Goal: Transaction & Acquisition: Purchase product/service

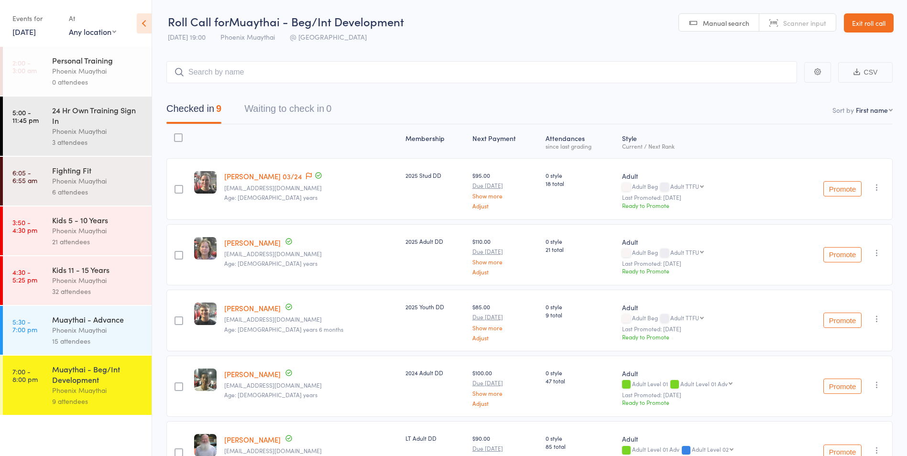
drag, startPoint x: 112, startPoint y: 337, endPoint x: 107, endPoint y: 340, distance: 5.6
click at [112, 337] on div "15 attendees" at bounding box center [97, 341] width 91 height 11
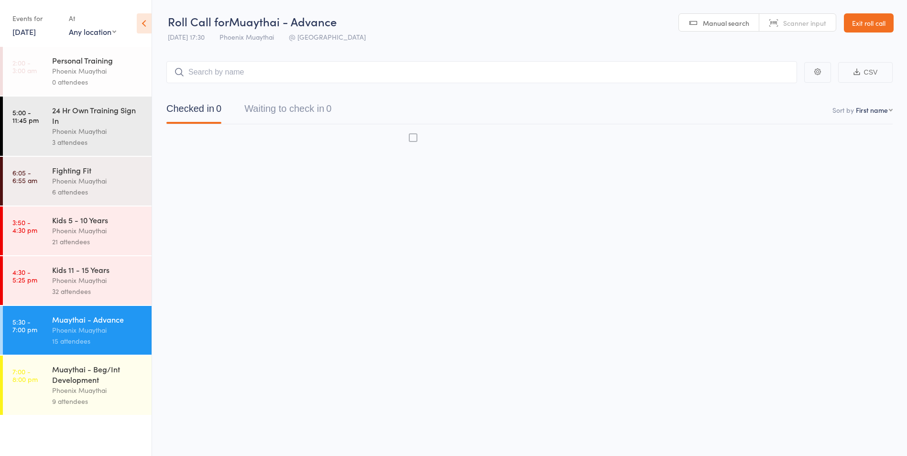
click at [74, 391] on div "Phoenix Muaythai" at bounding box center [97, 390] width 91 height 11
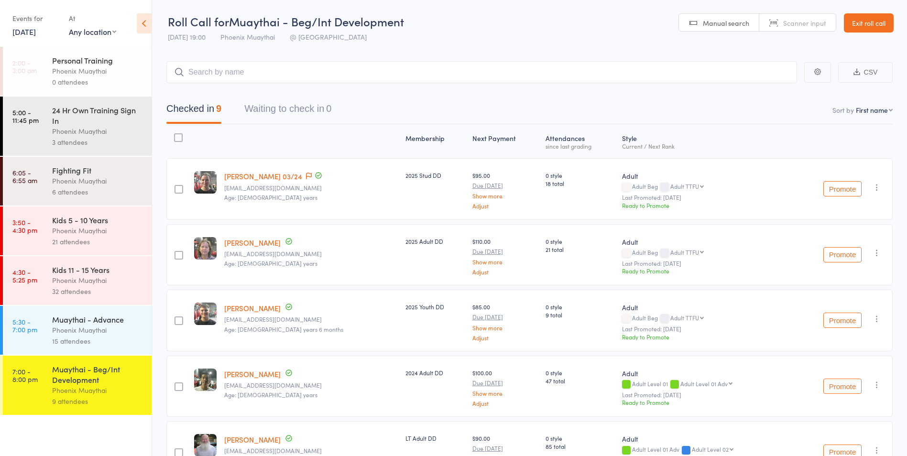
drag, startPoint x: 873, startPoint y: 20, endPoint x: 823, endPoint y: 34, distance: 51.8
click at [873, 20] on link "Exit roll call" at bounding box center [869, 22] width 50 height 19
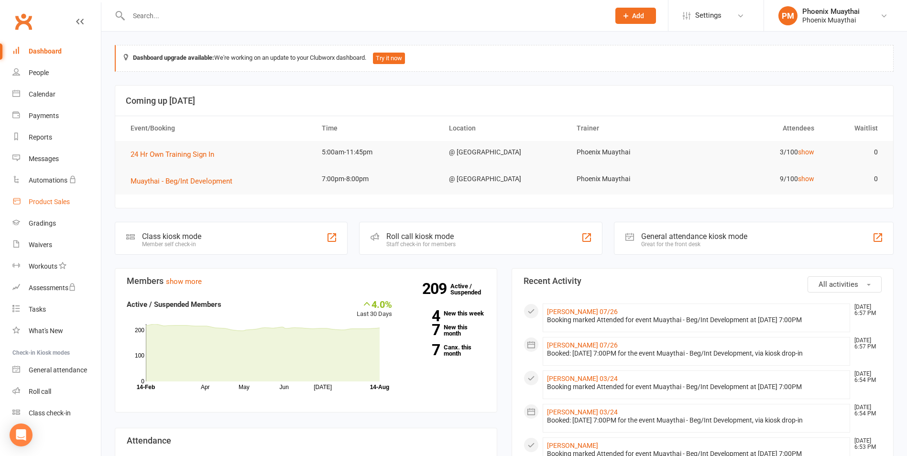
click at [49, 208] on link "Product Sales" at bounding box center [56, 202] width 89 height 22
select select "100"
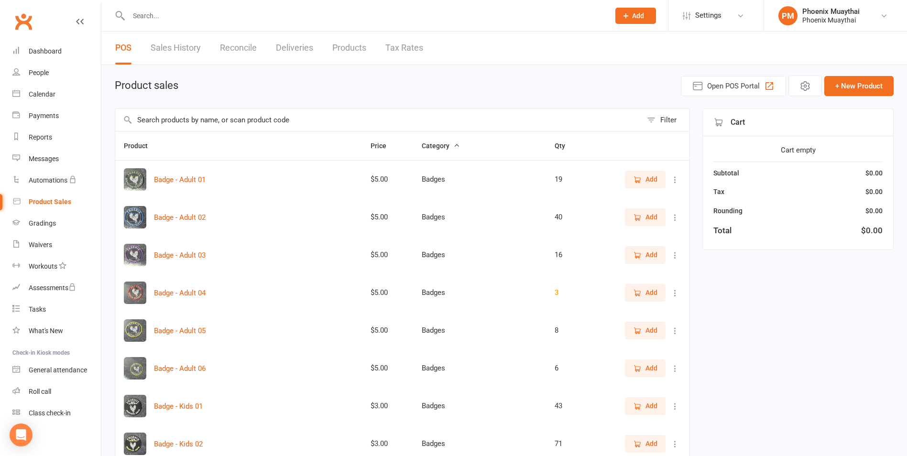
click at [169, 121] on input "text" at bounding box center [378, 120] width 527 height 22
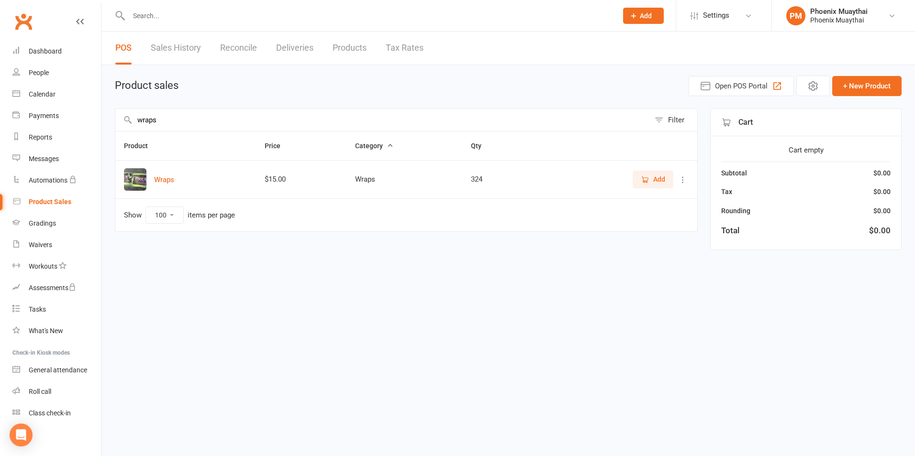
click at [665, 182] on button "Add" at bounding box center [652, 179] width 41 height 17
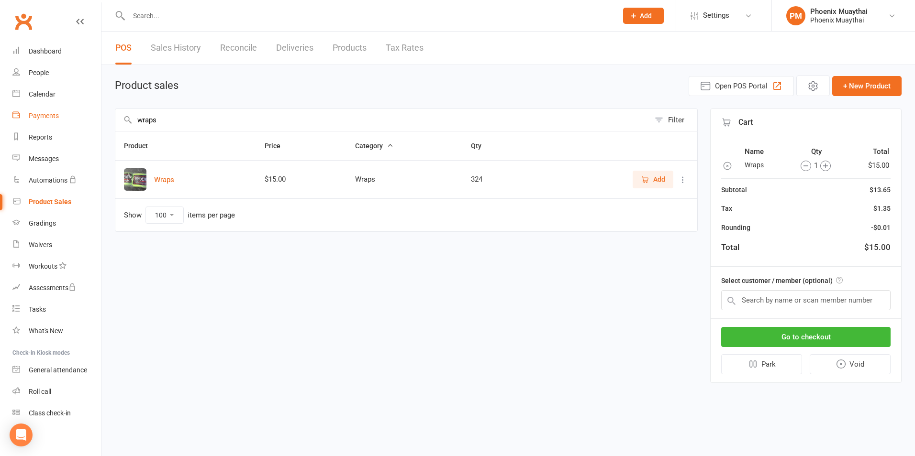
drag, startPoint x: 197, startPoint y: 122, endPoint x: 48, endPoint y: 125, distance: 148.3
click at [48, 125] on ui-view "Prospect Member Non-attending contact Class / event Appointment Grading event T…" at bounding box center [457, 199] width 915 height 394
type input "24"
click at [647, 181] on icon "button" at bounding box center [645, 179] width 5 height 5
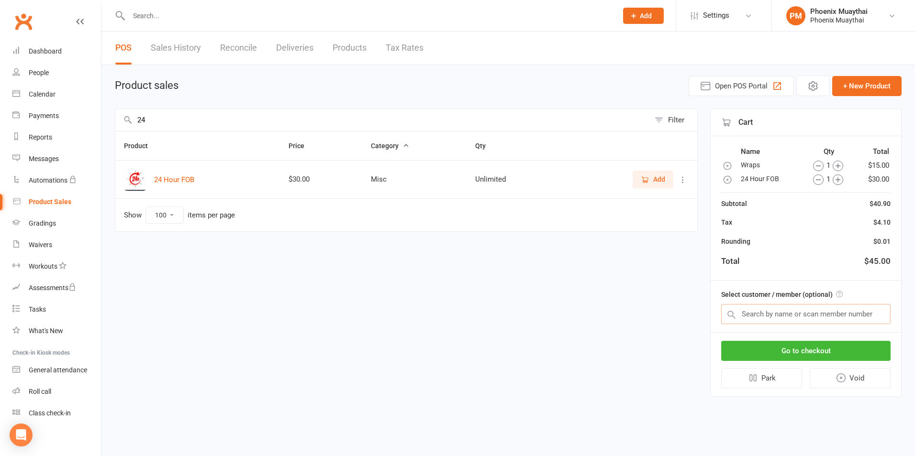
click at [779, 311] on input "text" at bounding box center [805, 314] width 169 height 20
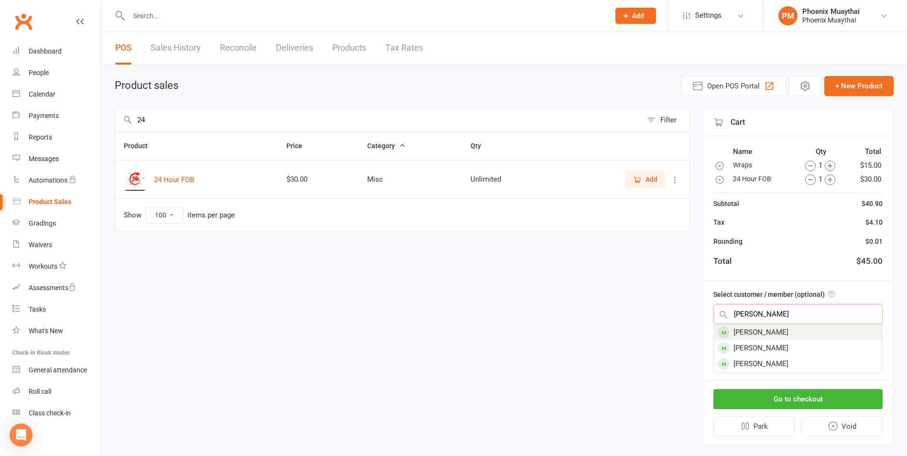
type input "scott"
click at [769, 338] on div "Scott Brennan" at bounding box center [798, 333] width 168 height 16
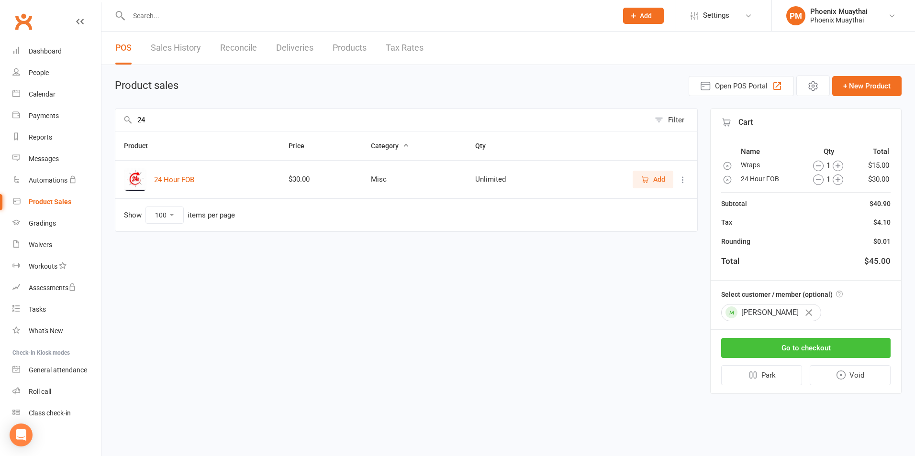
click at [807, 347] on button "Go to checkout" at bounding box center [805, 348] width 169 height 20
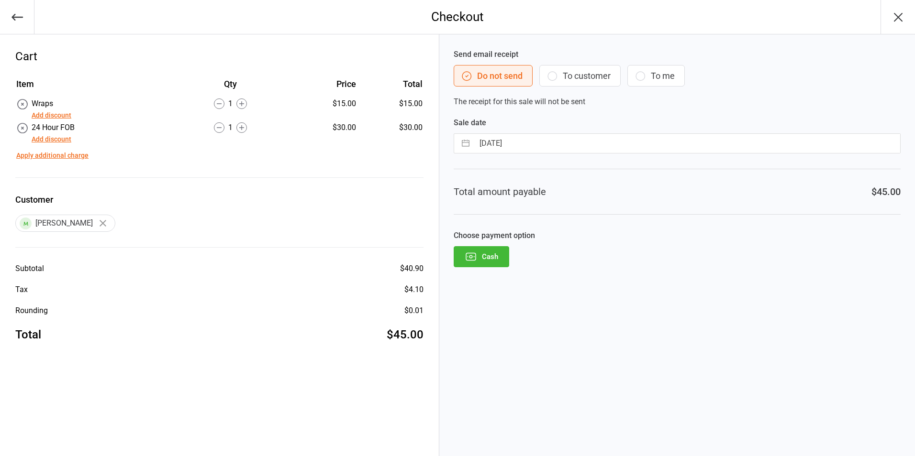
click at [478, 256] on button "Cash" at bounding box center [481, 256] width 55 height 21
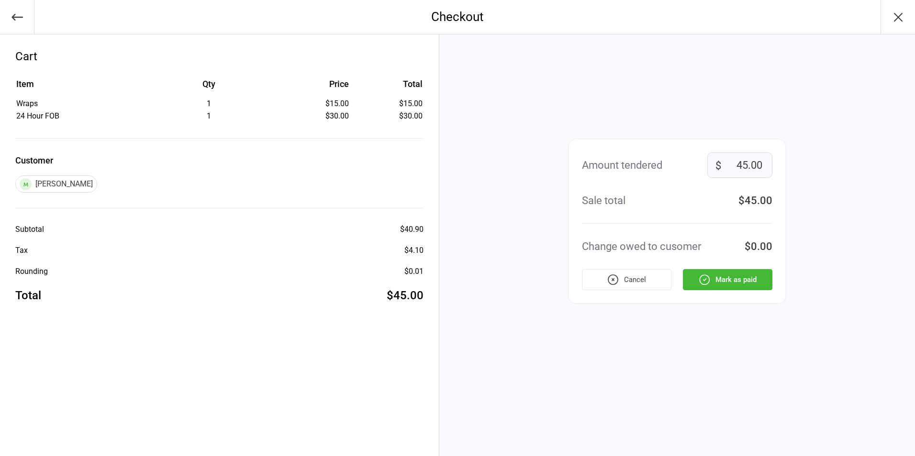
click at [732, 285] on button "Mark as paid" at bounding box center [727, 279] width 89 height 21
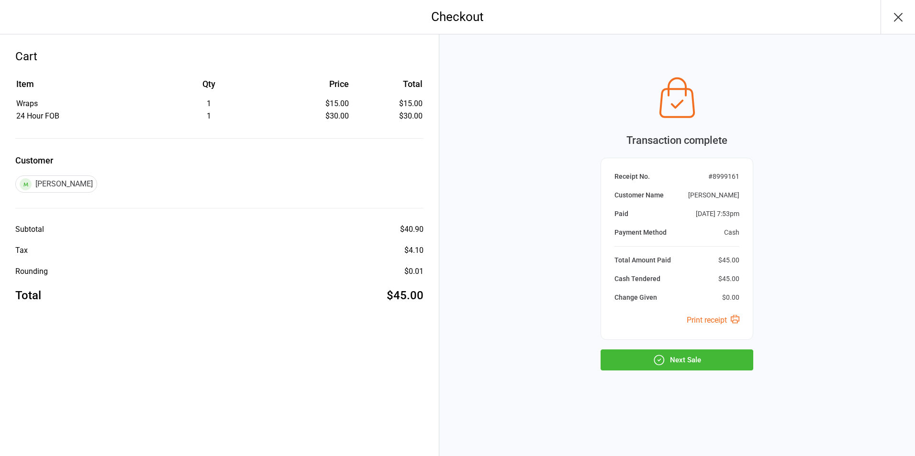
click at [682, 365] on button "Next Sale" at bounding box center [676, 360] width 153 height 21
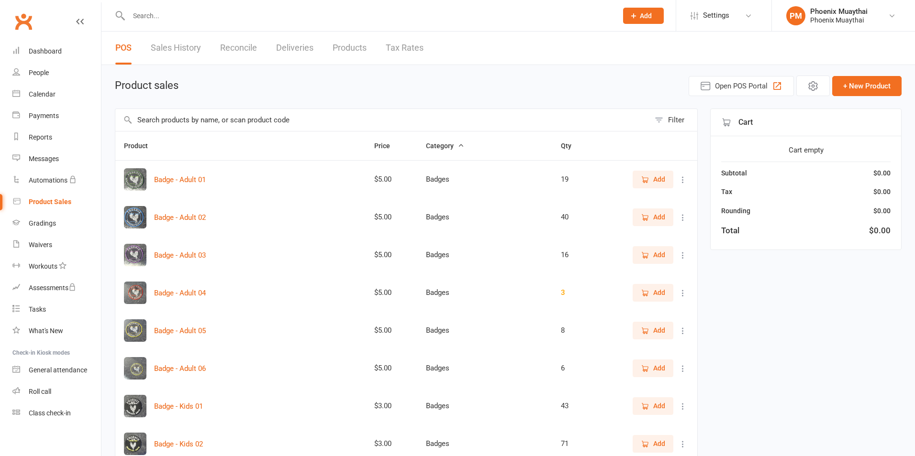
select select "100"
click at [175, 122] on input "text" at bounding box center [378, 120] width 527 height 22
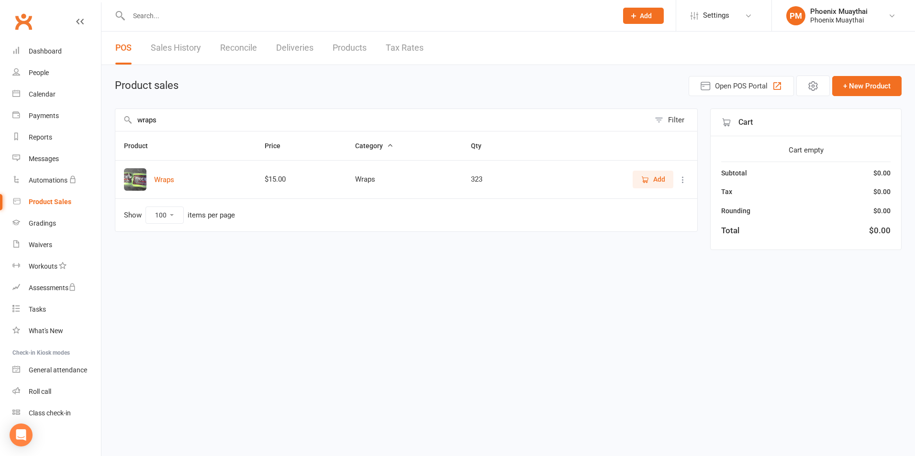
type input "wraps"
click at [642, 179] on icon "button" at bounding box center [645, 180] width 9 height 9
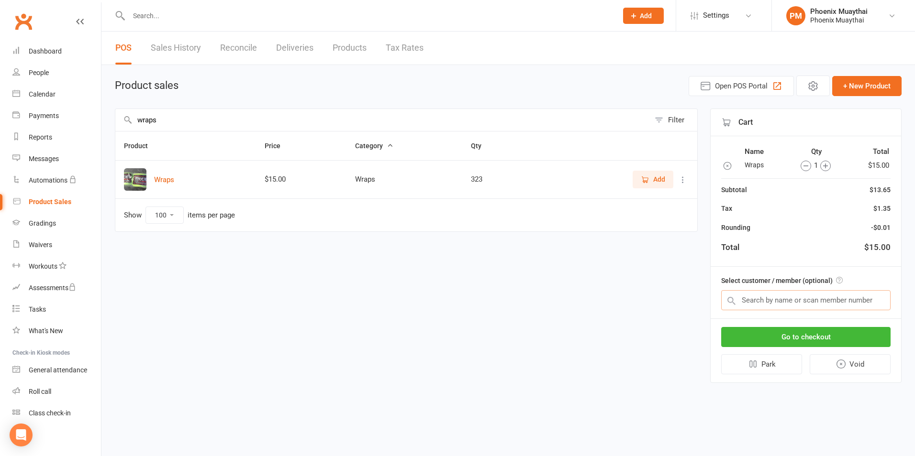
click at [771, 296] on input "text" at bounding box center [805, 300] width 169 height 20
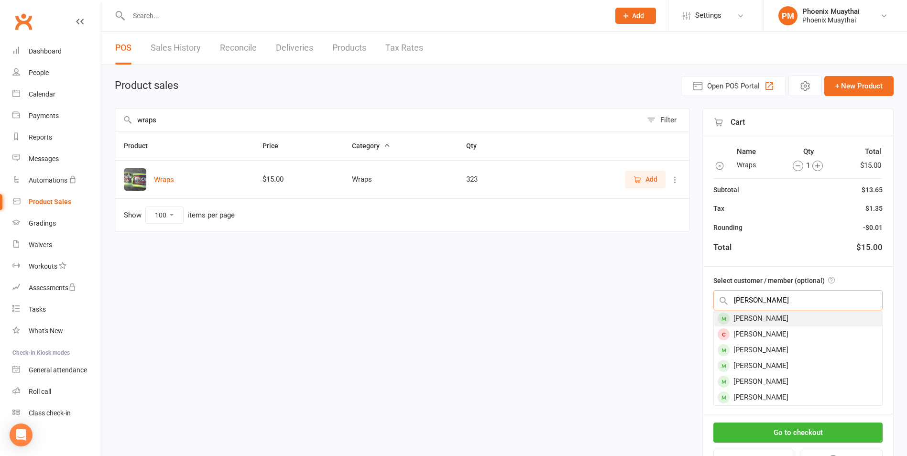
type input "matthew"
click at [774, 318] on div "[PERSON_NAME]" at bounding box center [798, 319] width 168 height 16
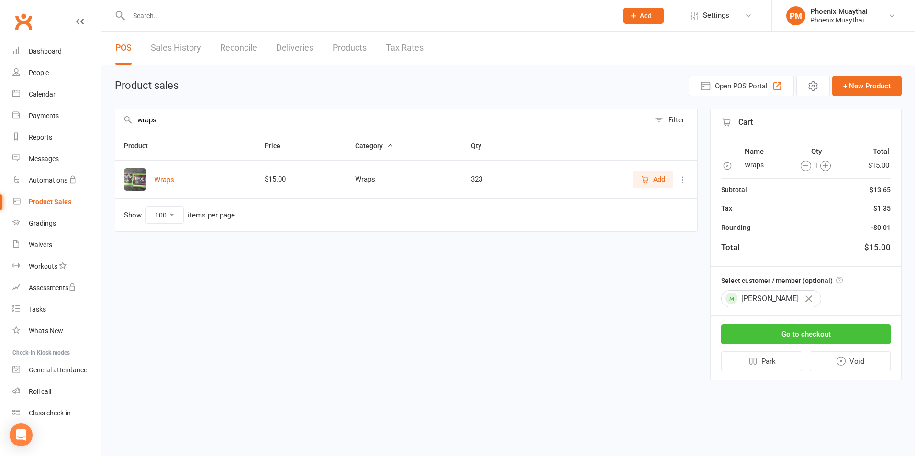
click at [795, 337] on button "Go to checkout" at bounding box center [805, 334] width 169 height 20
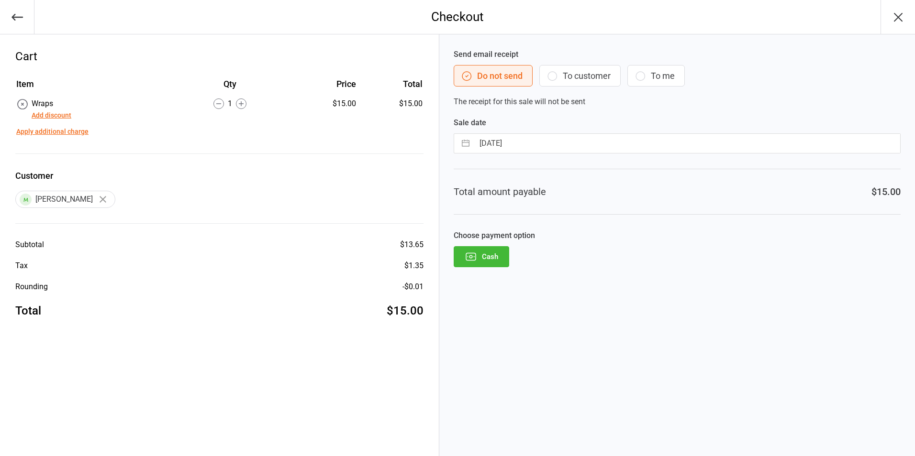
click at [480, 251] on button "Cash" at bounding box center [481, 256] width 55 height 21
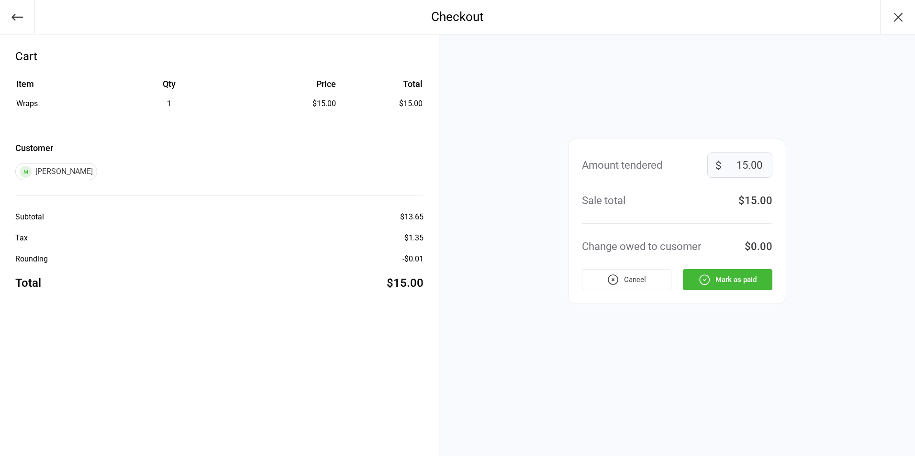
click at [724, 283] on button "Mark as paid" at bounding box center [727, 279] width 89 height 21
click at [725, 283] on div "Cancel Mark as paid" at bounding box center [677, 279] width 190 height 21
click at [627, 379] on div "Amount tendered 15.00 $ Sale total $15.00 Change owed to cusomer $0.00 Cancel […" at bounding box center [677, 245] width 476 height 422
click at [544, 228] on div "Amount tendered 15.00 $ Sale total $15.00 Change owed to cusomer $0.00 Cancel M…" at bounding box center [677, 245] width 476 height 422
click at [511, 333] on div "Amount tendered 15.00 $ Sale total $15.00 Change owed to cusomer $0.00 Cancel M…" at bounding box center [677, 245] width 476 height 422
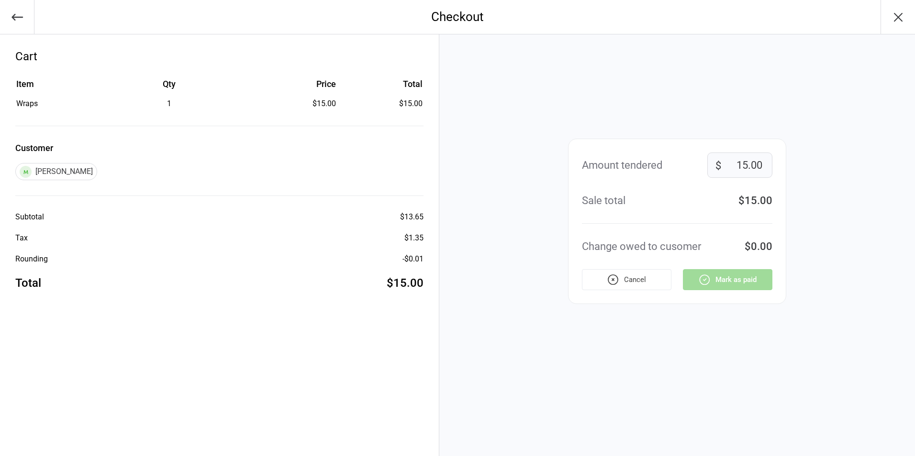
click at [17, 20] on icon "button" at bounding box center [17, 17] width 13 height 13
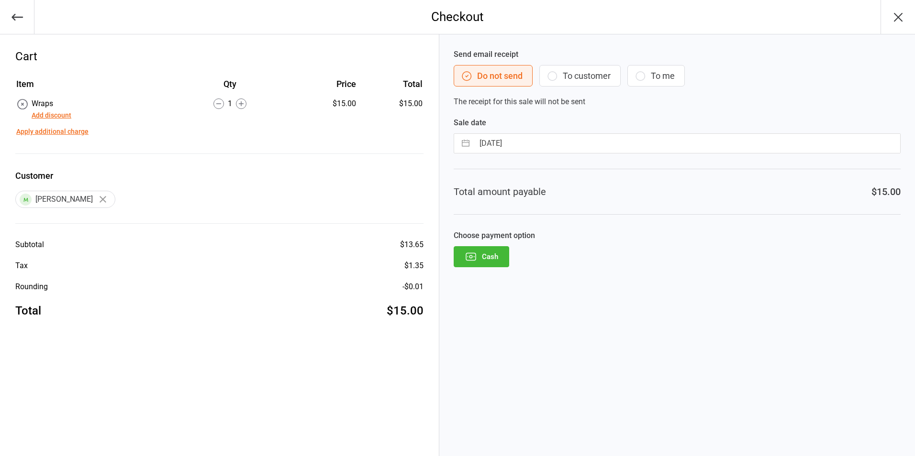
click at [484, 254] on button "Cash" at bounding box center [481, 256] width 55 height 21
drag, startPoint x: 584, startPoint y: 334, endPoint x: 469, endPoint y: 322, distance: 115.4
click at [584, 335] on div "Send email receipt Do not send To customer To me The receipt for this sale will…" at bounding box center [677, 245] width 476 height 422
click at [8, 15] on button "button" at bounding box center [17, 17] width 34 height 34
click at [724, 342] on div "Send email receipt Do not send To customer To me The receipt for this sale will…" at bounding box center [677, 245] width 476 height 422
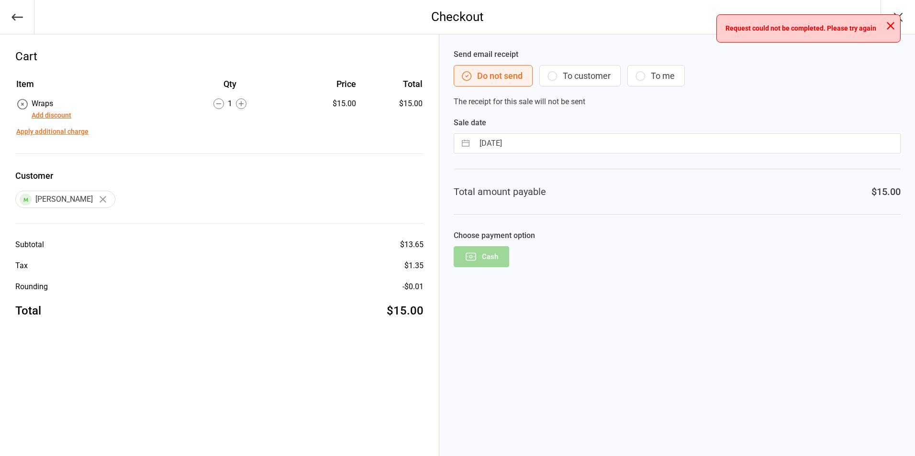
click at [892, 24] on icon "button" at bounding box center [890, 26] width 8 height 8
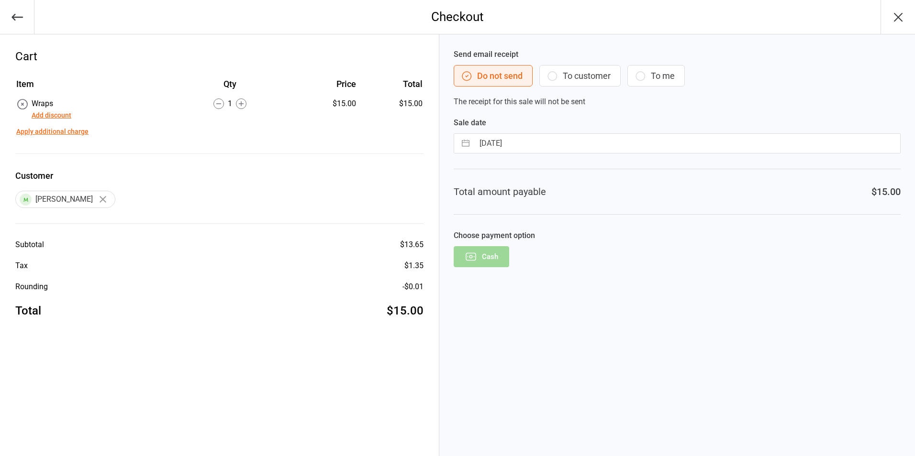
click at [895, 16] on icon "button" at bounding box center [897, 17] width 15 height 15
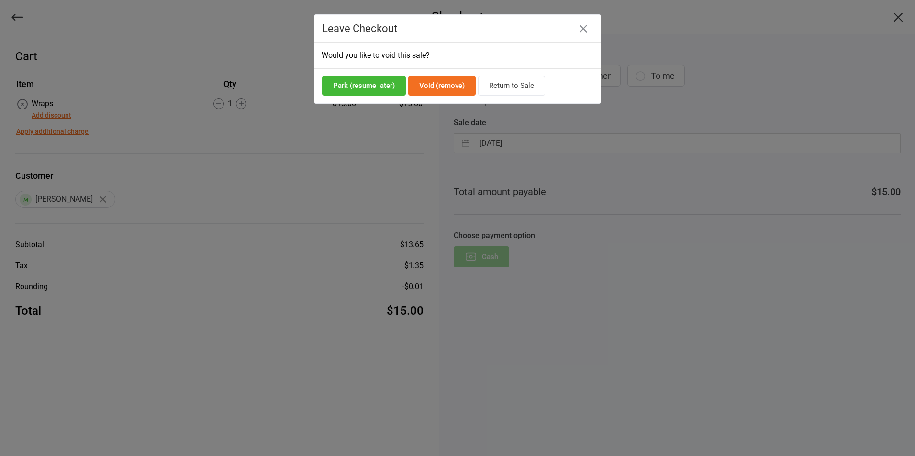
click at [516, 86] on button "Return to Sale" at bounding box center [511, 86] width 67 height 20
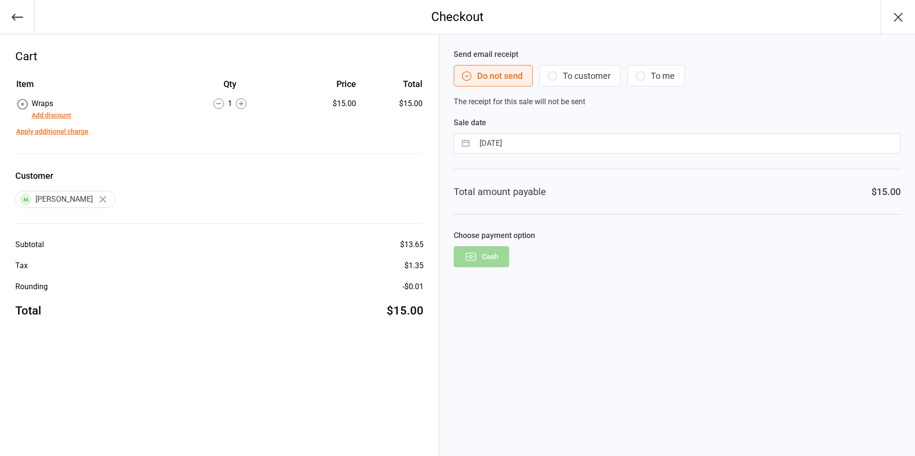
click at [485, 261] on div "Cash" at bounding box center [677, 256] width 447 height 21
click at [899, 16] on icon "button" at bounding box center [898, 17] width 8 height 8
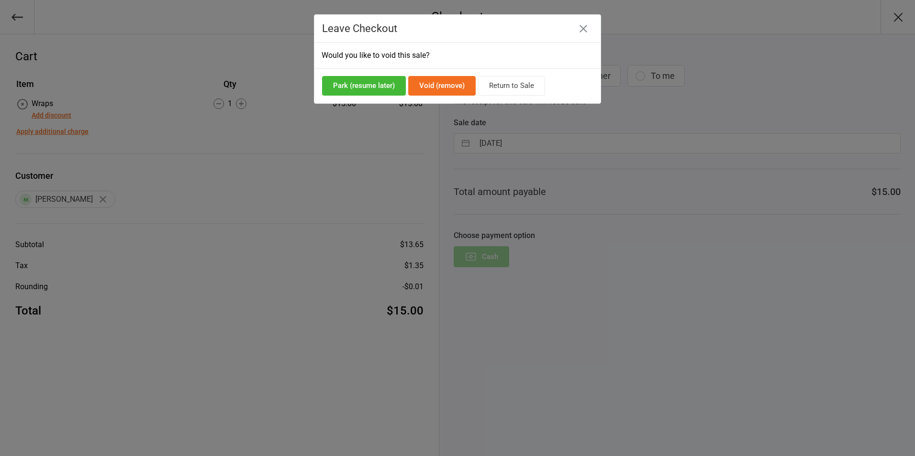
click at [443, 83] on button "Void (remove)" at bounding box center [441, 86] width 67 height 20
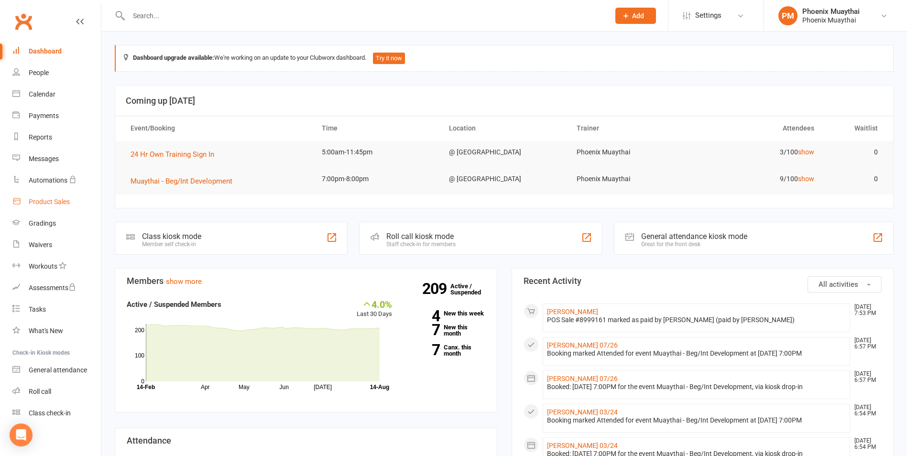
drag, startPoint x: 65, startPoint y: 201, endPoint x: 96, endPoint y: 167, distance: 45.7
click at [65, 201] on div "Product Sales" at bounding box center [49, 202] width 41 height 8
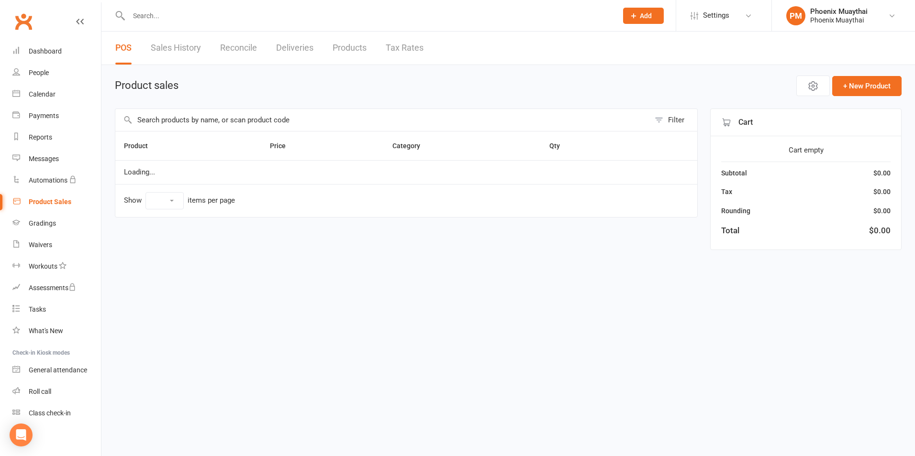
select select "100"
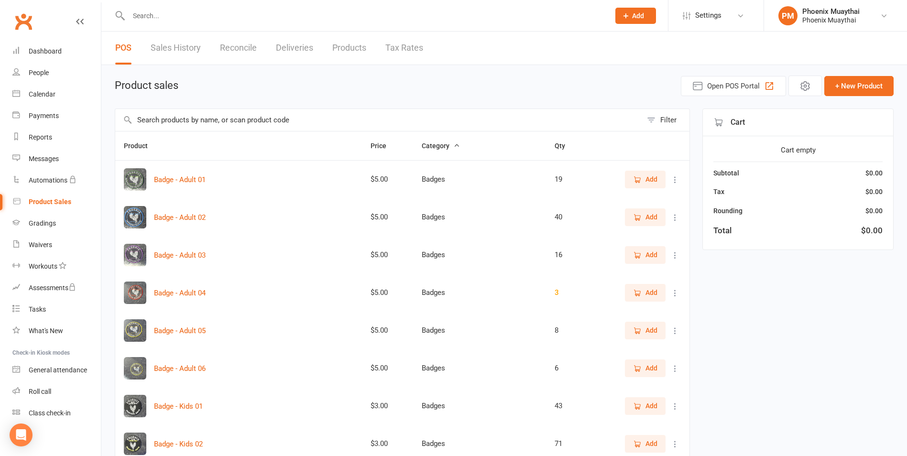
click at [175, 45] on link "Sales History" at bounding box center [176, 48] width 50 height 33
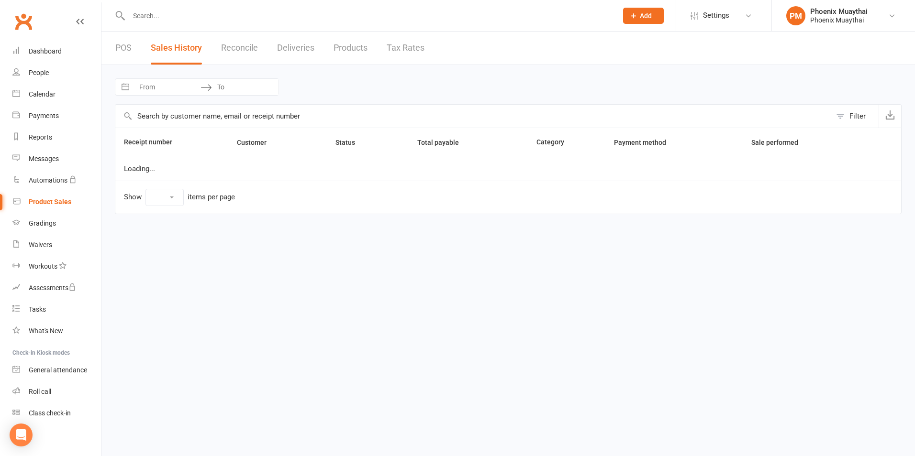
select select "25"
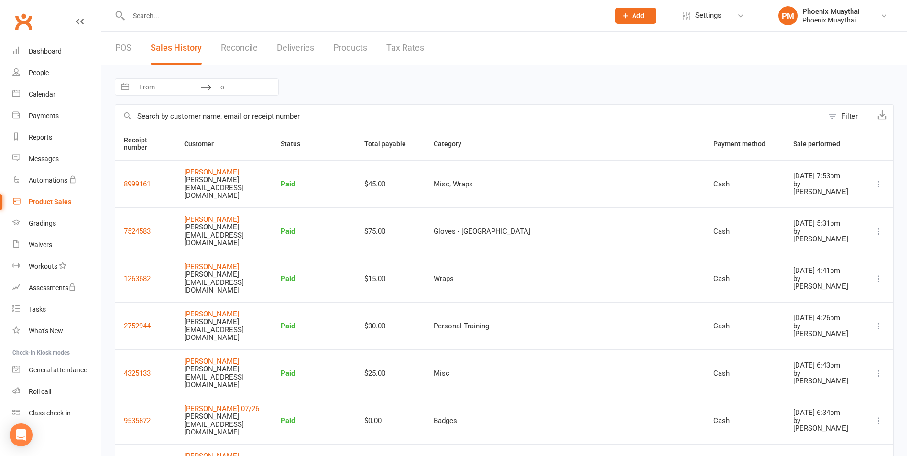
click at [42, 201] on div "Product Sales" at bounding box center [50, 202] width 43 height 8
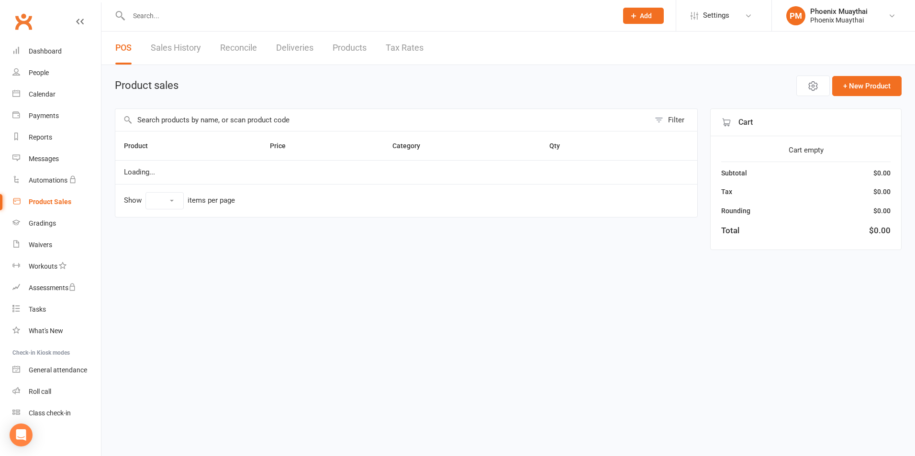
select select "100"
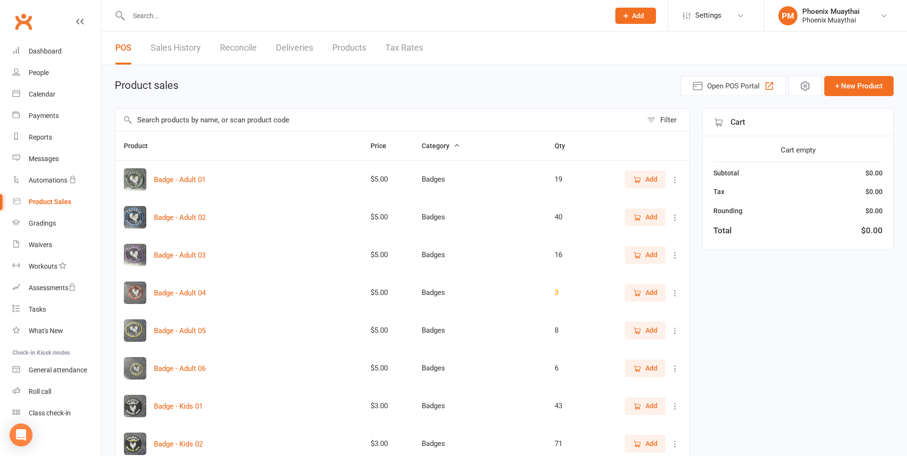
click at [174, 121] on input "text" at bounding box center [378, 120] width 527 height 22
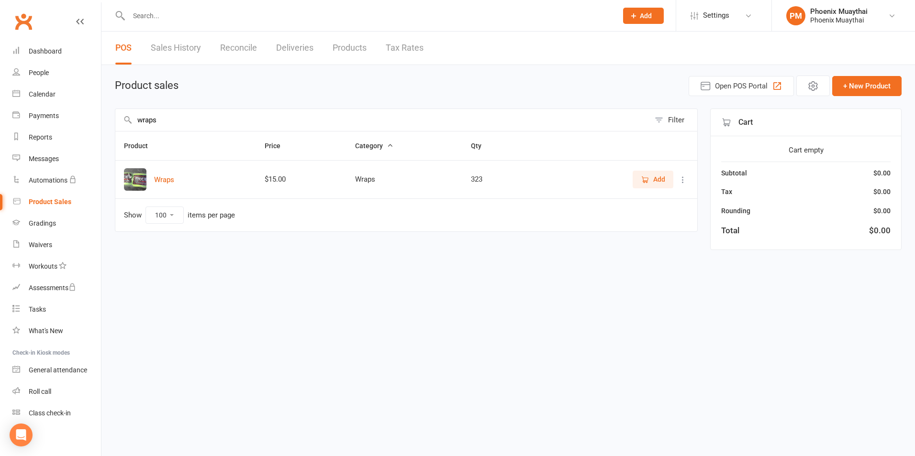
type input "wraps"
click at [637, 180] on button "Add" at bounding box center [652, 179] width 41 height 17
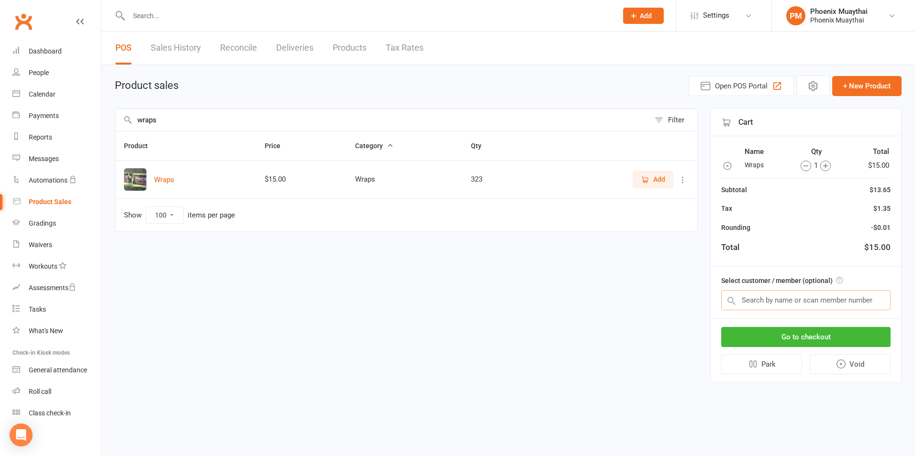
click at [752, 297] on input "text" at bounding box center [805, 300] width 169 height 20
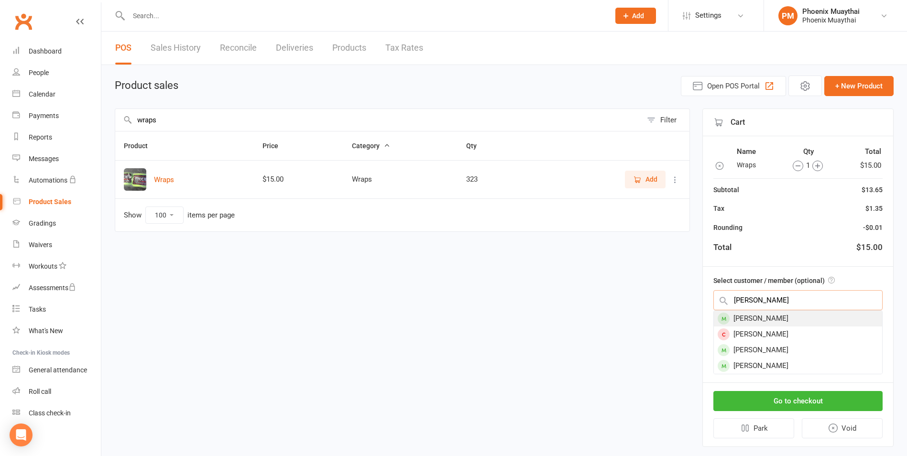
type input "mathew"
click at [758, 317] on div "[PERSON_NAME]" at bounding box center [798, 319] width 168 height 16
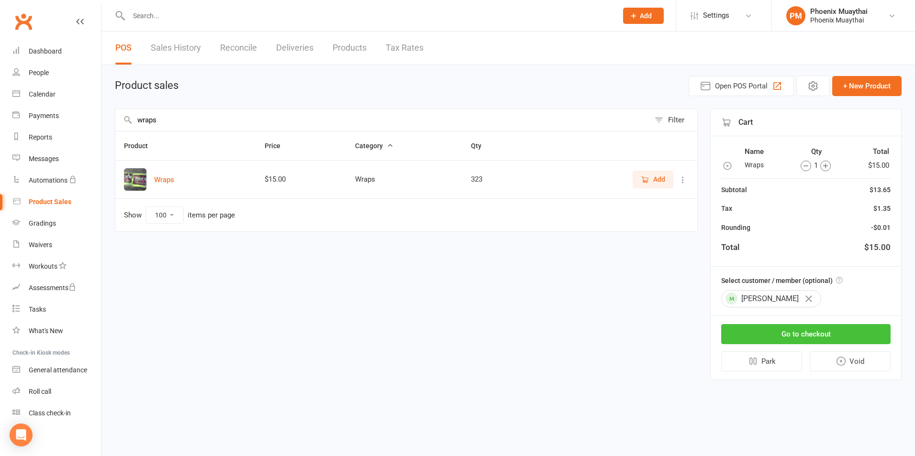
click at [791, 332] on button "Go to checkout" at bounding box center [805, 334] width 169 height 20
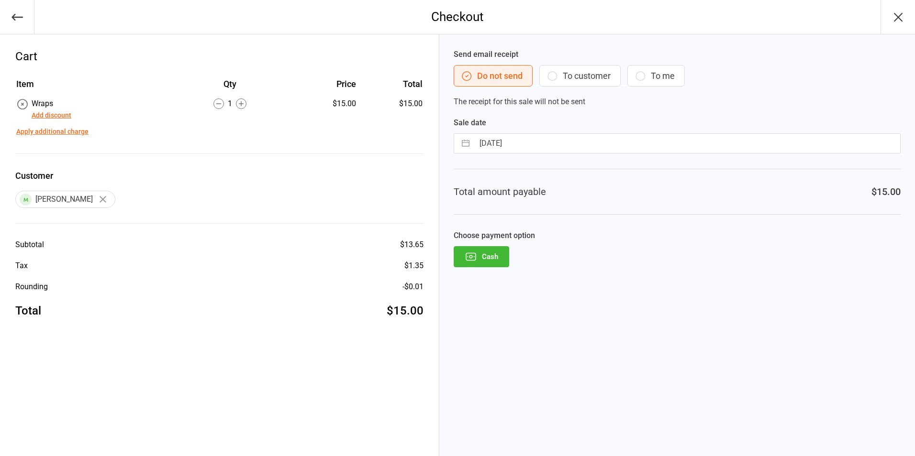
drag, startPoint x: 479, startPoint y: 256, endPoint x: 521, endPoint y: 273, distance: 44.9
click at [480, 256] on button "Cash" at bounding box center [481, 256] width 55 height 21
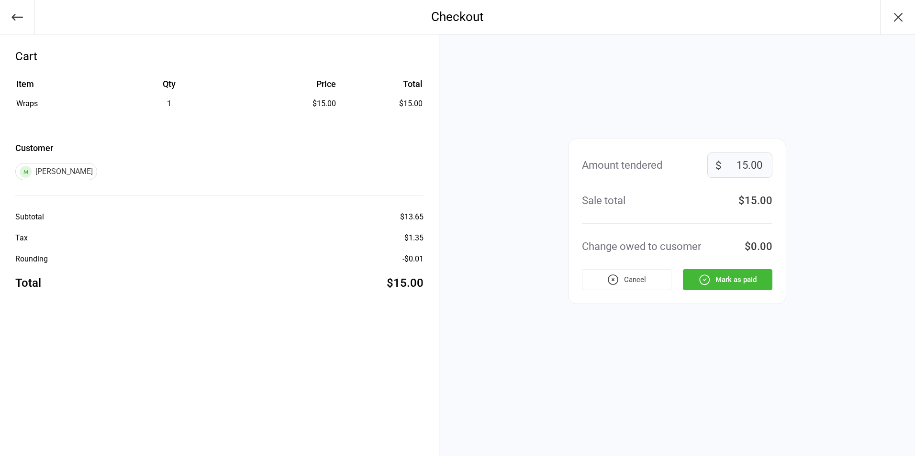
click at [716, 280] on button "Mark as paid" at bounding box center [727, 279] width 89 height 21
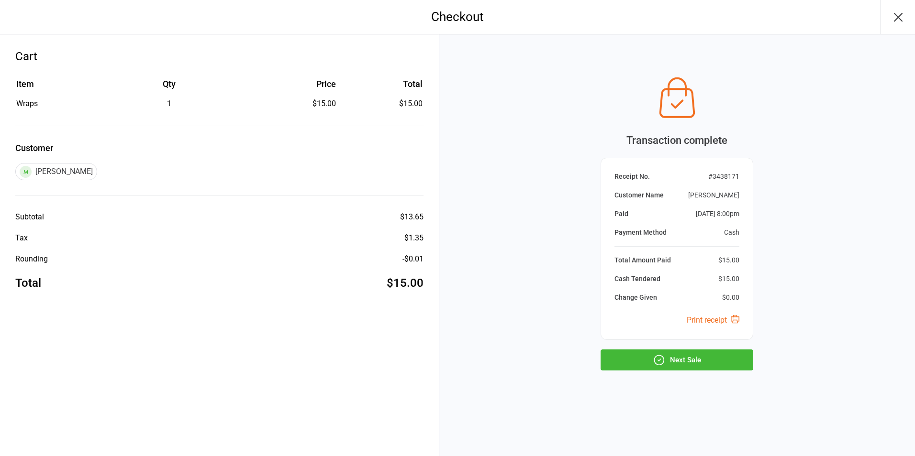
click at [686, 363] on button "Next Sale" at bounding box center [676, 360] width 153 height 21
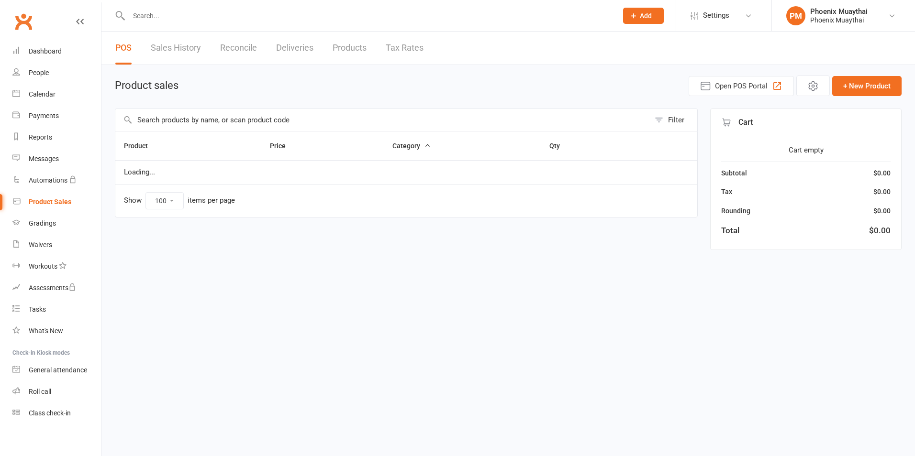
select select "100"
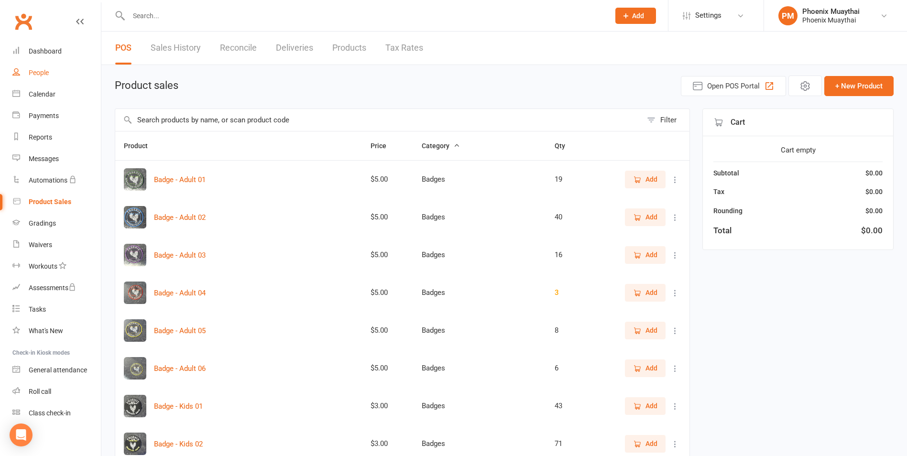
click at [42, 73] on div "People" at bounding box center [39, 73] width 20 height 8
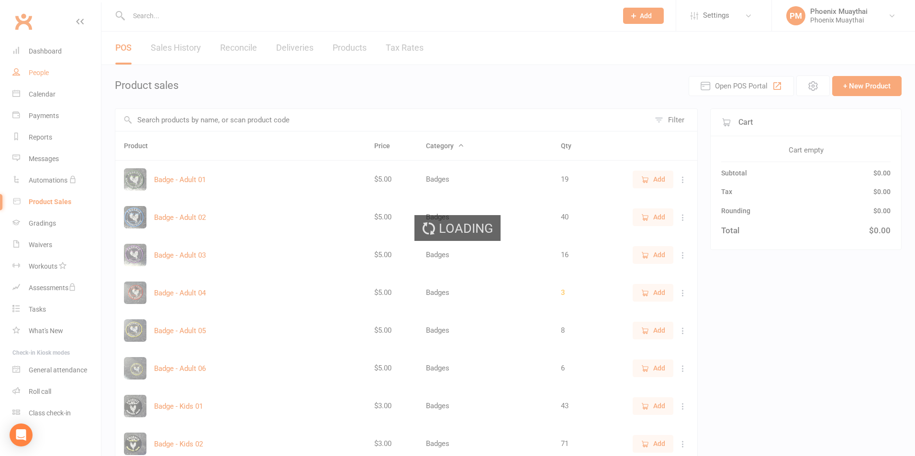
select select "100"
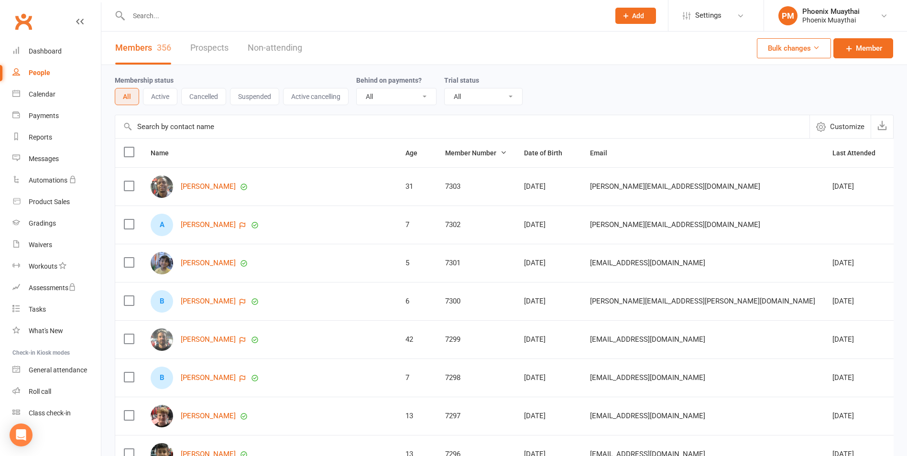
click at [158, 18] on input "text" at bounding box center [364, 15] width 477 height 13
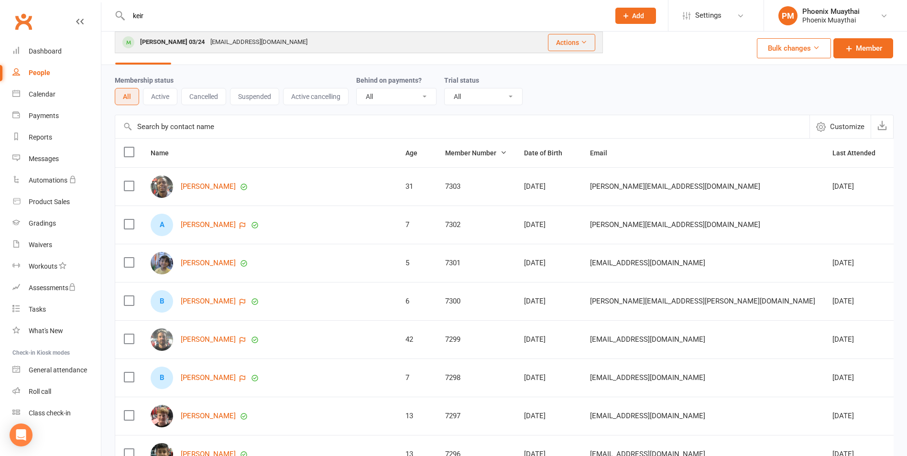
type input "keir"
click at [156, 37] on div "[PERSON_NAME] 03/24" at bounding box center [172, 42] width 70 height 14
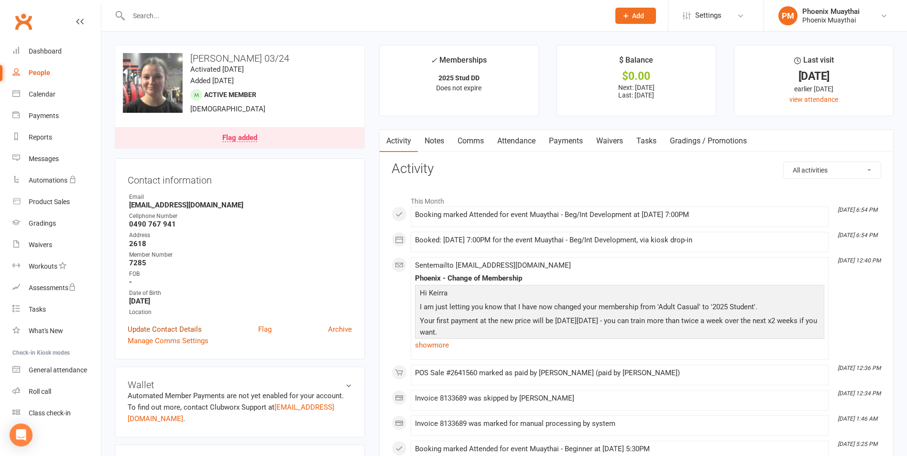
click at [181, 328] on link "Update Contact Details" at bounding box center [165, 329] width 74 height 11
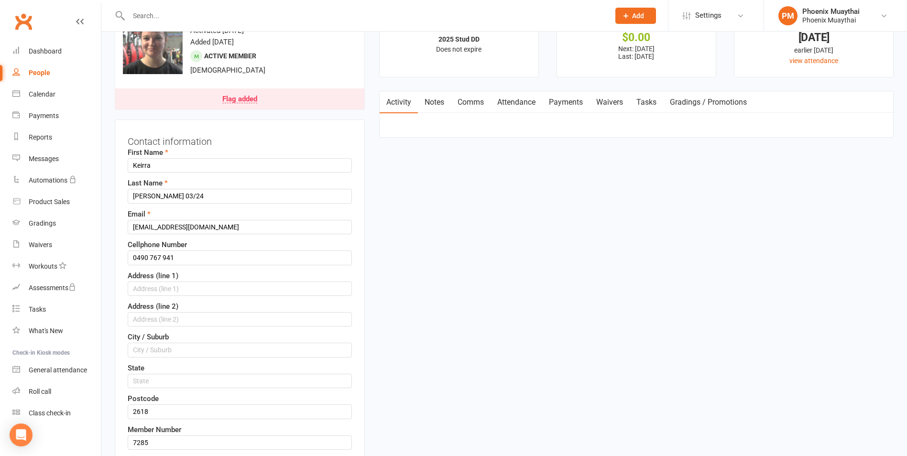
scroll to position [45, 0]
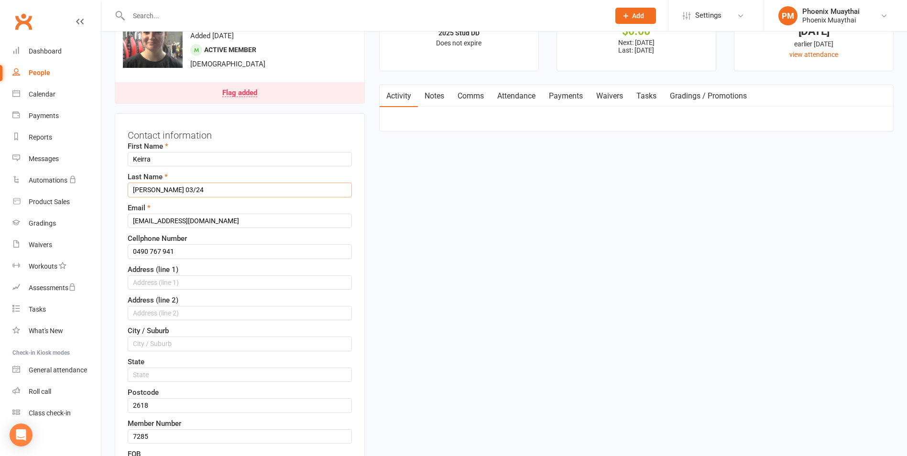
click at [206, 191] on input "[PERSON_NAME] 03/24" at bounding box center [240, 190] width 224 height 14
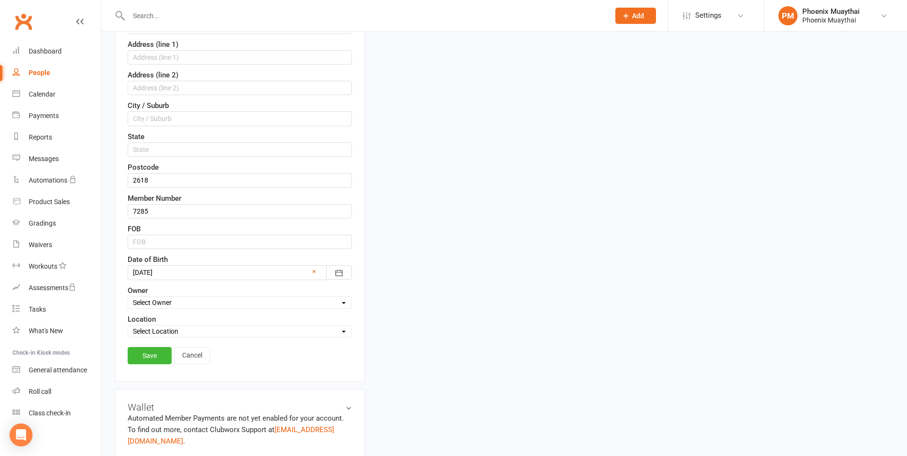
scroll to position [284, 0]
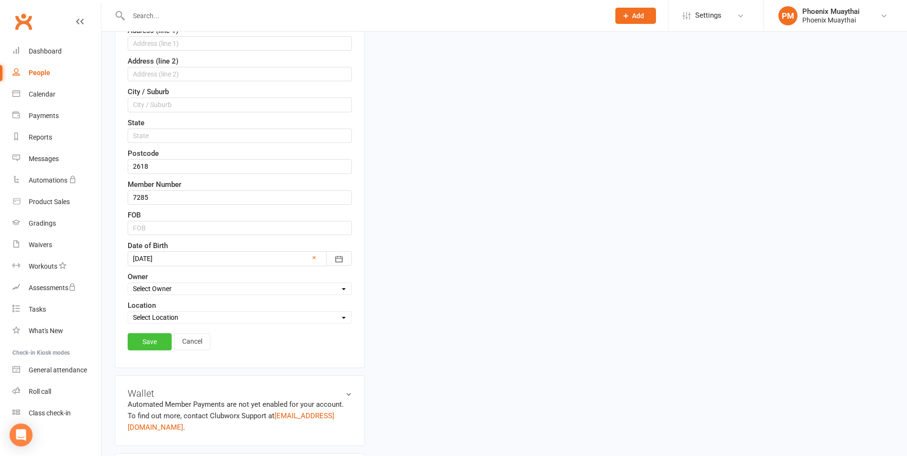
type input "[PERSON_NAME] 07/26"
click at [144, 343] on link "Save" at bounding box center [150, 341] width 44 height 17
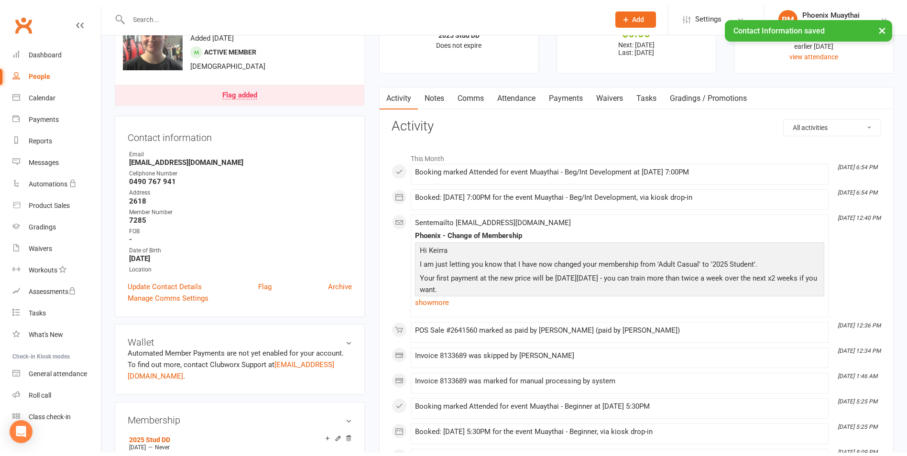
scroll to position [45, 0]
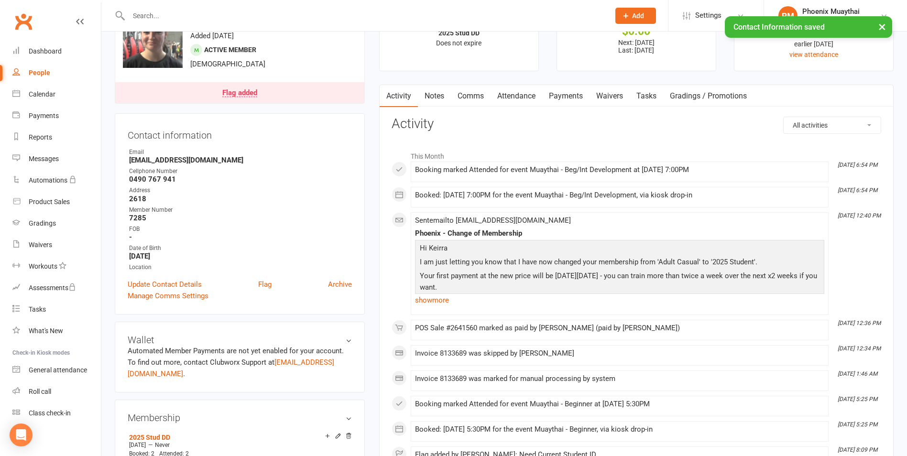
click at [232, 91] on div "Flag added" at bounding box center [239, 93] width 35 height 8
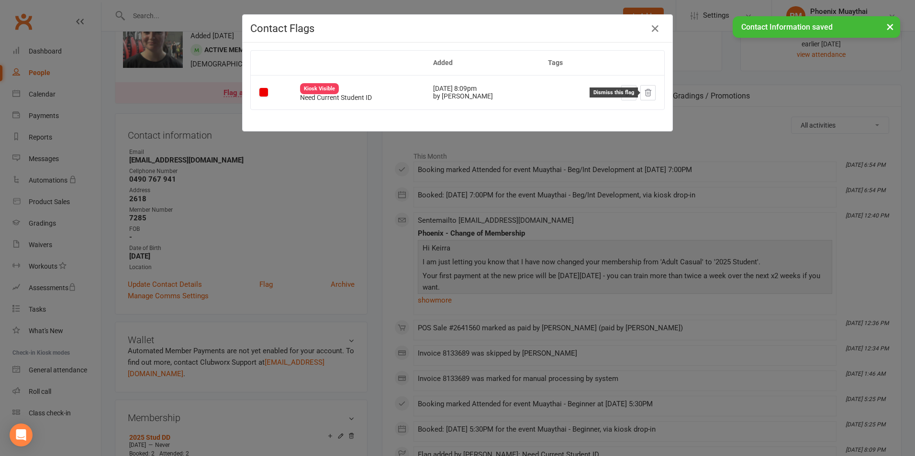
click at [649, 94] on button at bounding box center [647, 92] width 15 height 15
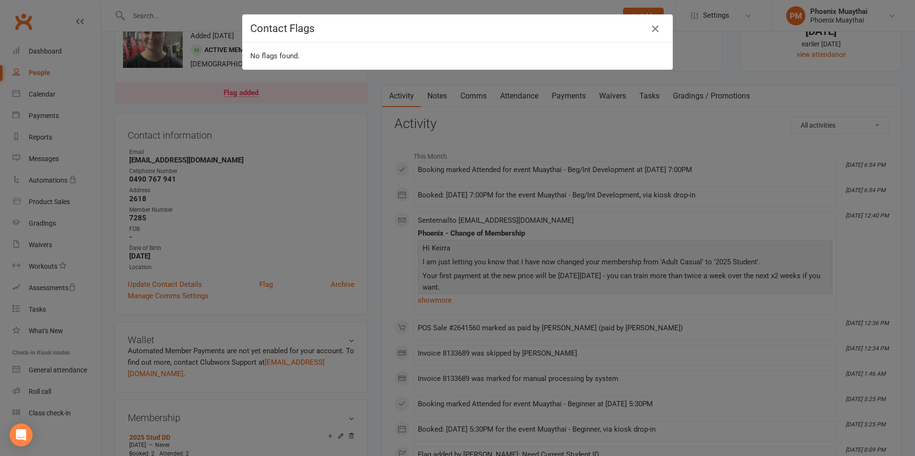
click at [653, 28] on icon "button" at bounding box center [654, 28] width 11 height 11
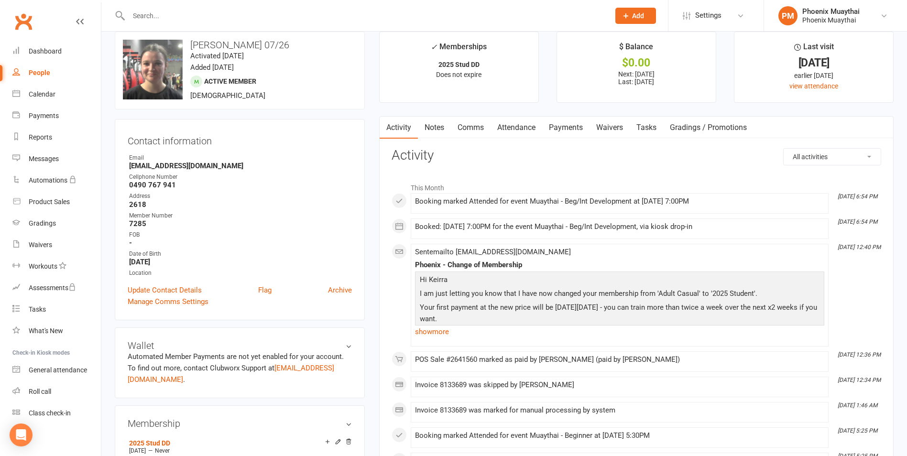
scroll to position [0, 0]
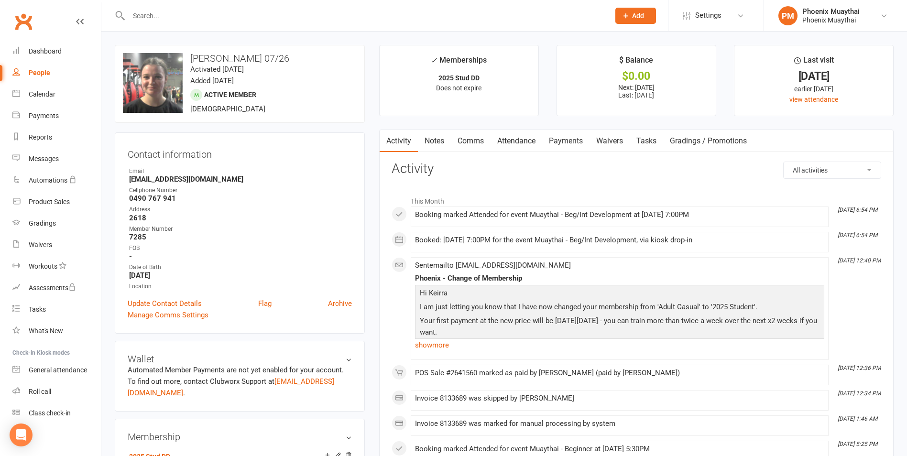
click at [46, 71] on div "People" at bounding box center [40, 73] width 22 height 8
select select "100"
